Goal: Check status: Check status

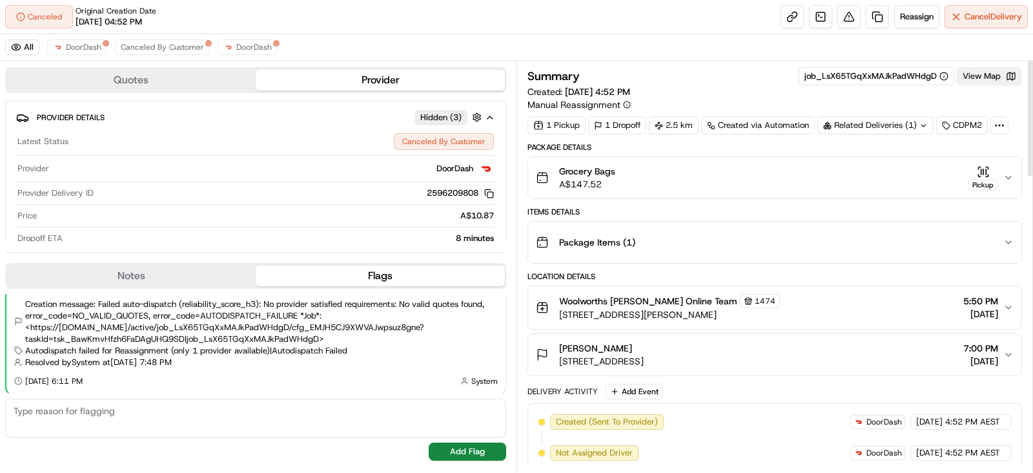
click at [826, 82] on button "View Map" at bounding box center [989, 76] width 65 height 18
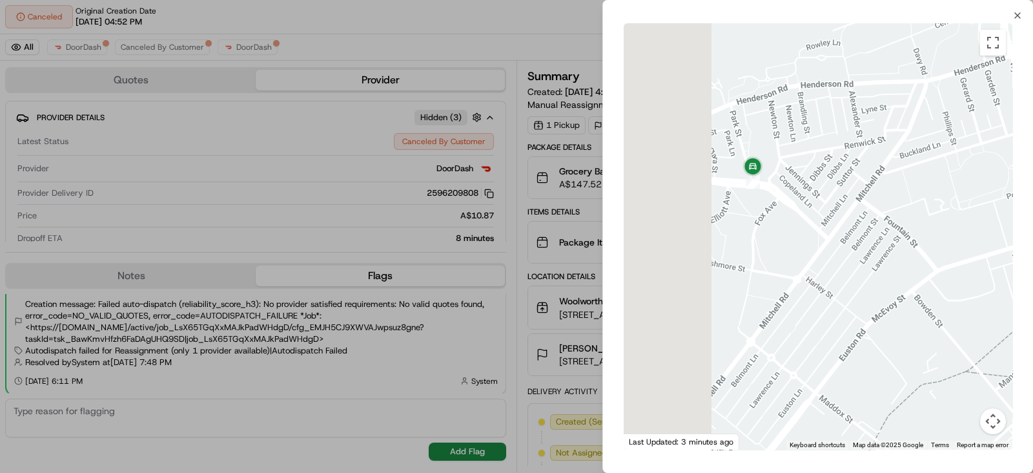
drag, startPoint x: 800, startPoint y: 369, endPoint x: 895, endPoint y: 370, distance: 94.3
click at [826, 370] on div at bounding box center [818, 236] width 389 height 426
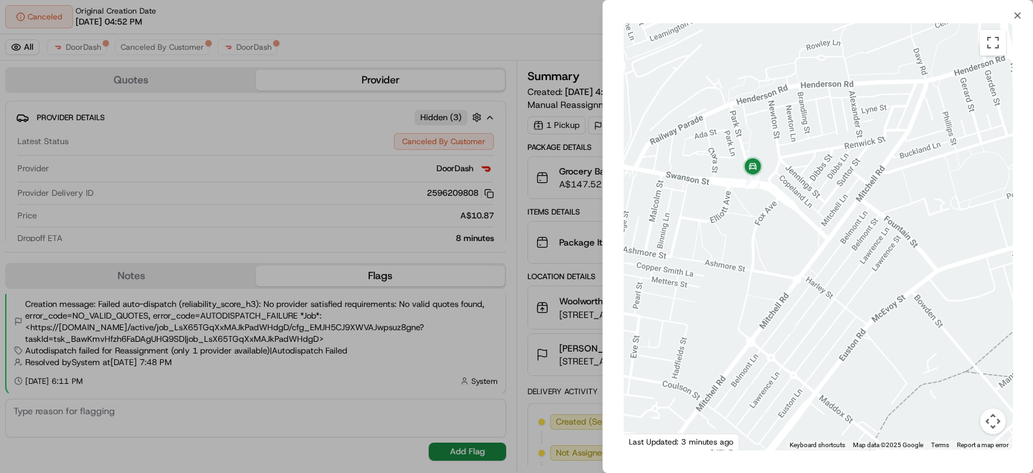
click at [514, 347] on div at bounding box center [516, 236] width 1033 height 473
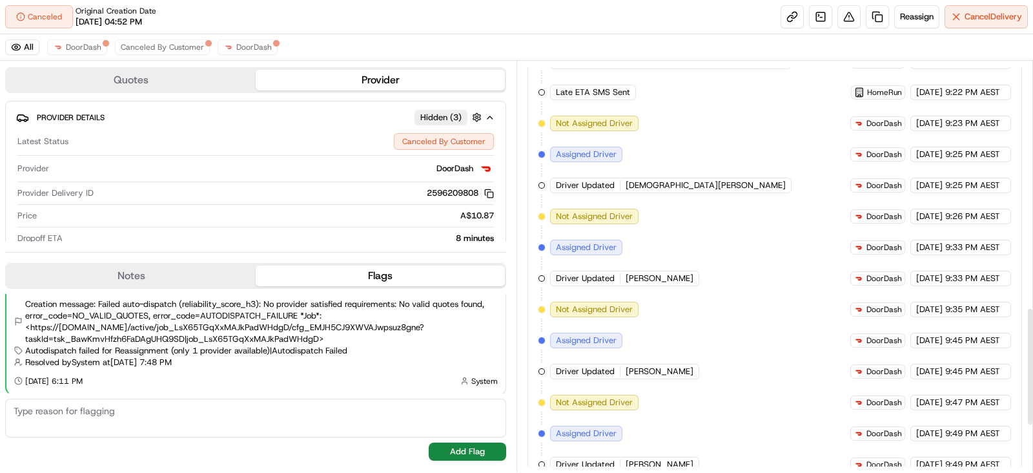
scroll to position [1019, 0]
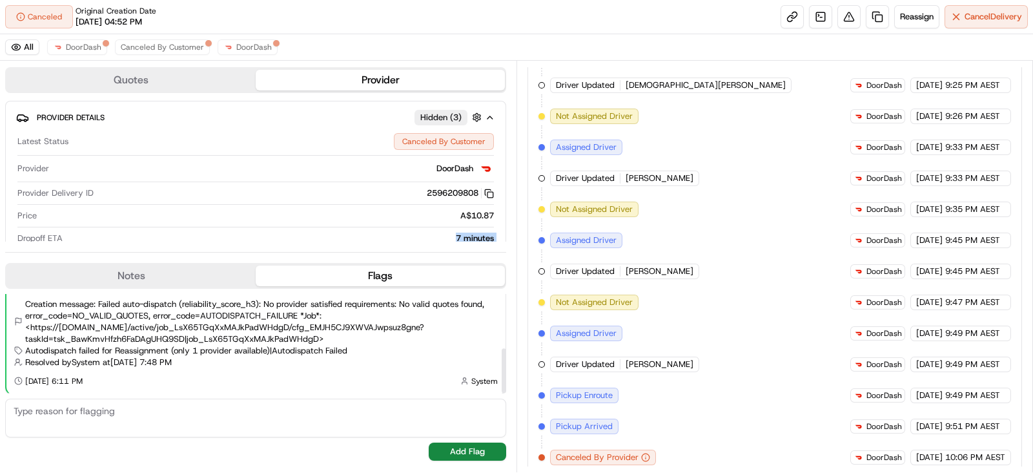
scroll to position [171, 0]
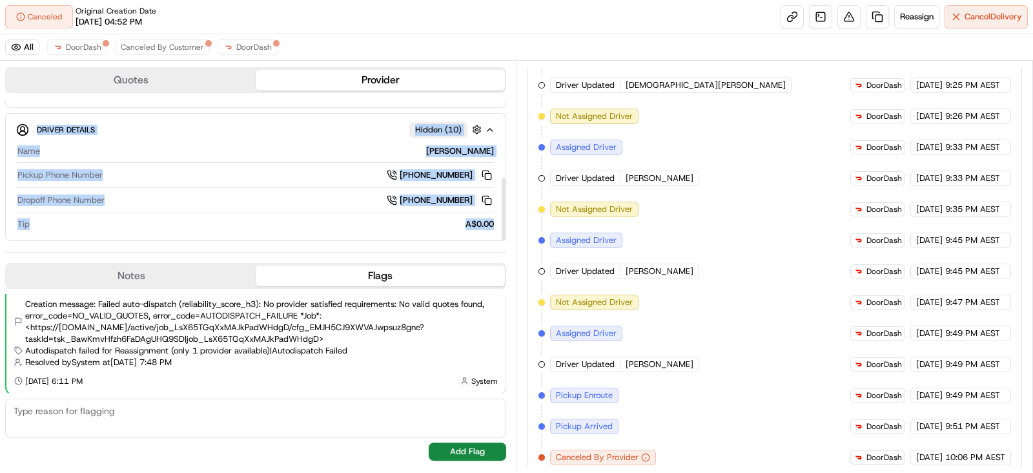
drag, startPoint x: 476, startPoint y: 240, endPoint x: 500, endPoint y: 247, distance: 25.1
click at [502, 247] on div "Quotes Provider Provider Details Hidden ( 3 ) Latest Status Canceled By Custome…" at bounding box center [258, 266] width 517 height 411
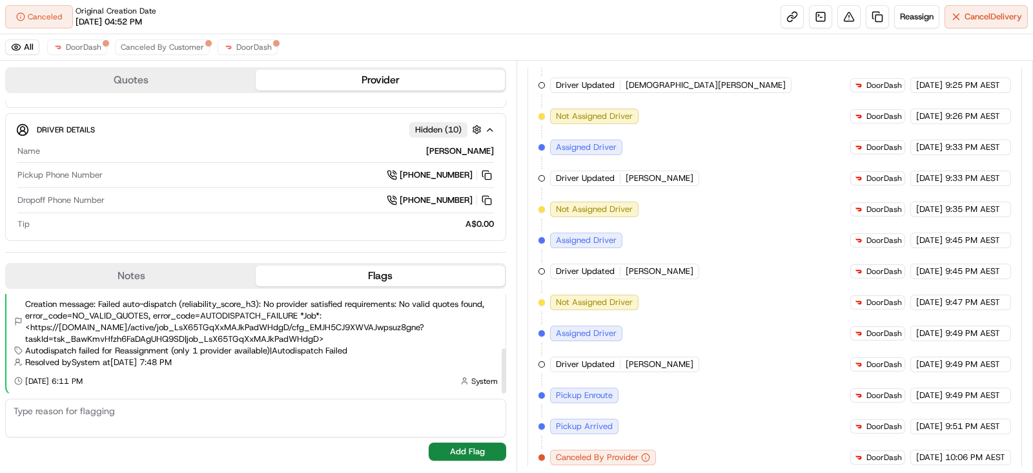
click at [460, 307] on span "Creation message: Failed auto-dispatch (reliability_score_h3): No provider sati…" at bounding box center [261, 321] width 473 height 47
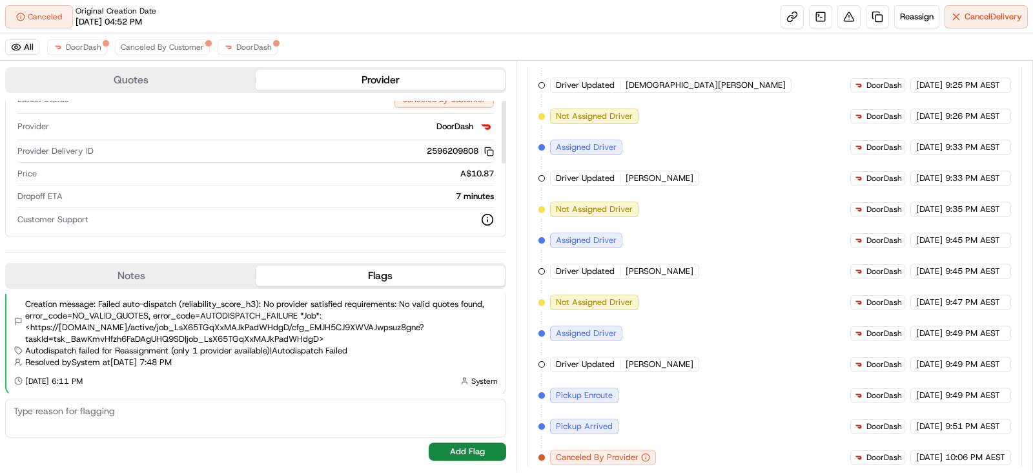
scroll to position [0, 0]
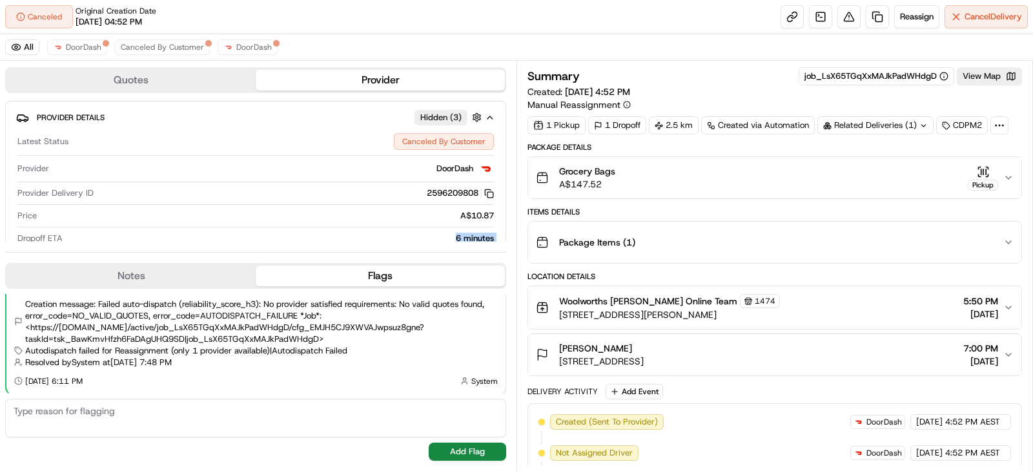
scroll to position [171, 0]
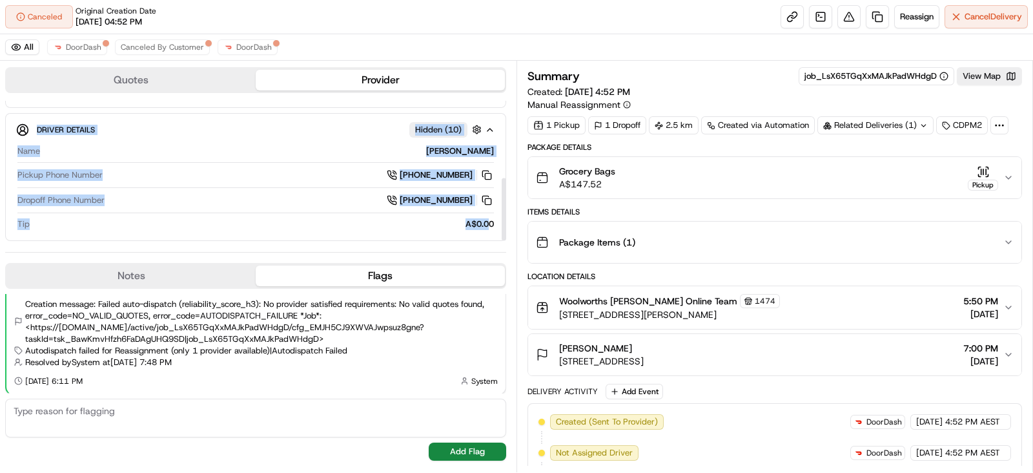
drag, startPoint x: 460, startPoint y: 240, endPoint x: 491, endPoint y: 239, distance: 31.0
click at [491, 239] on div "Quotes Provider Provider Details Hidden ( 3 ) Latest Status Canceled By Custome…" at bounding box center [258, 266] width 517 height 411
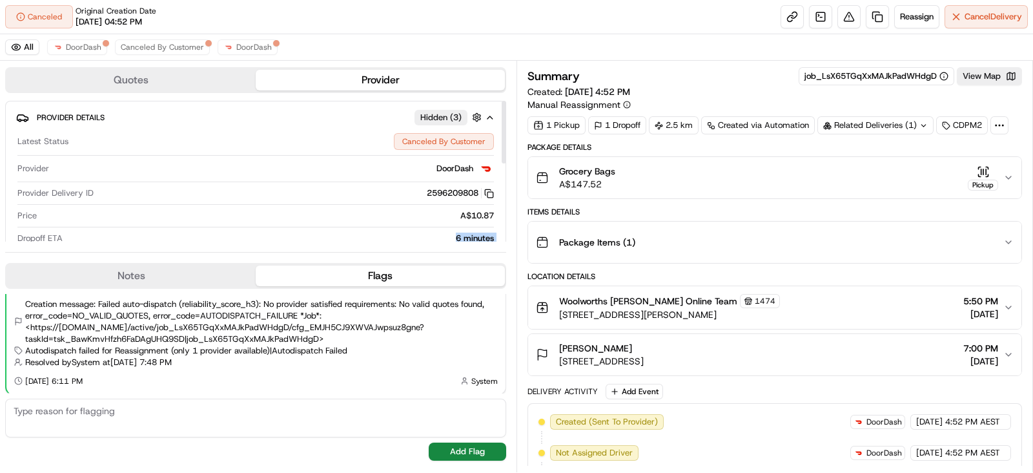
scroll to position [0, 0]
click at [447, 215] on div "A$10.87" at bounding box center [268, 216] width 452 height 12
click at [965, 70] on button "View Map" at bounding box center [989, 76] width 65 height 18
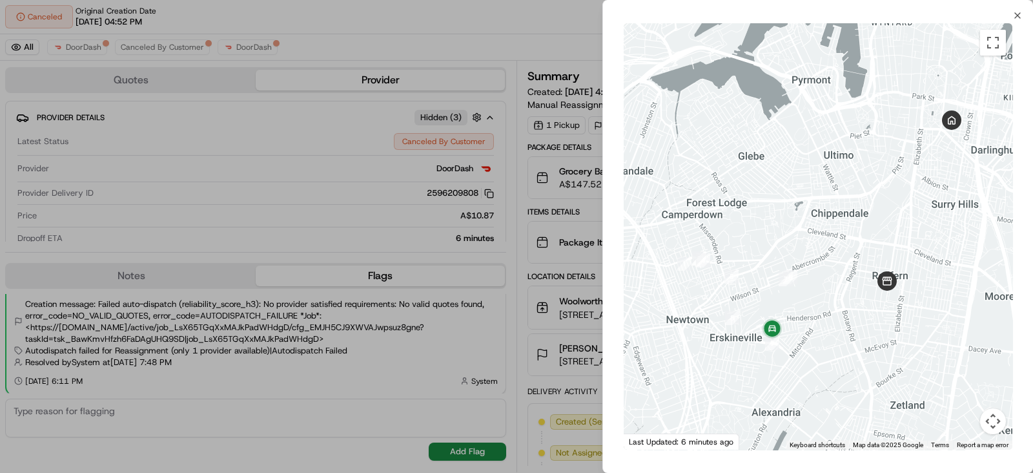
click at [462, 333] on div at bounding box center [516, 236] width 1033 height 473
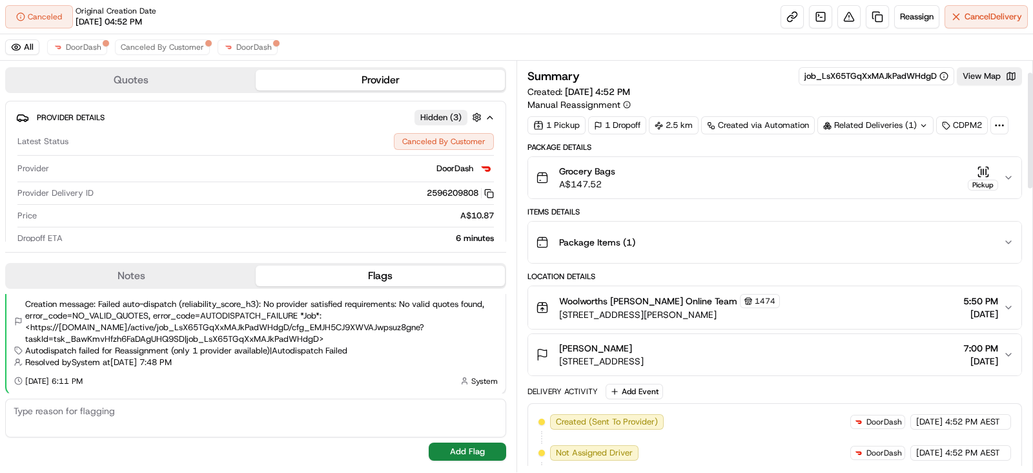
scroll to position [404, 0]
